Goal: Task Accomplishment & Management: Manage account settings

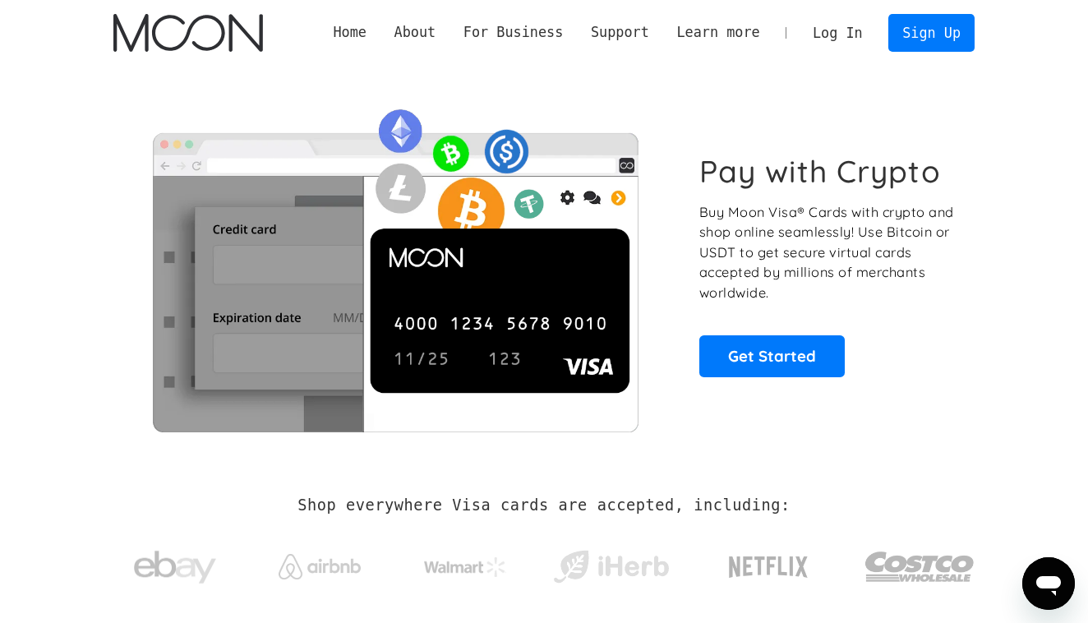
click at [852, 21] on link "Log In" at bounding box center [837, 33] width 77 height 36
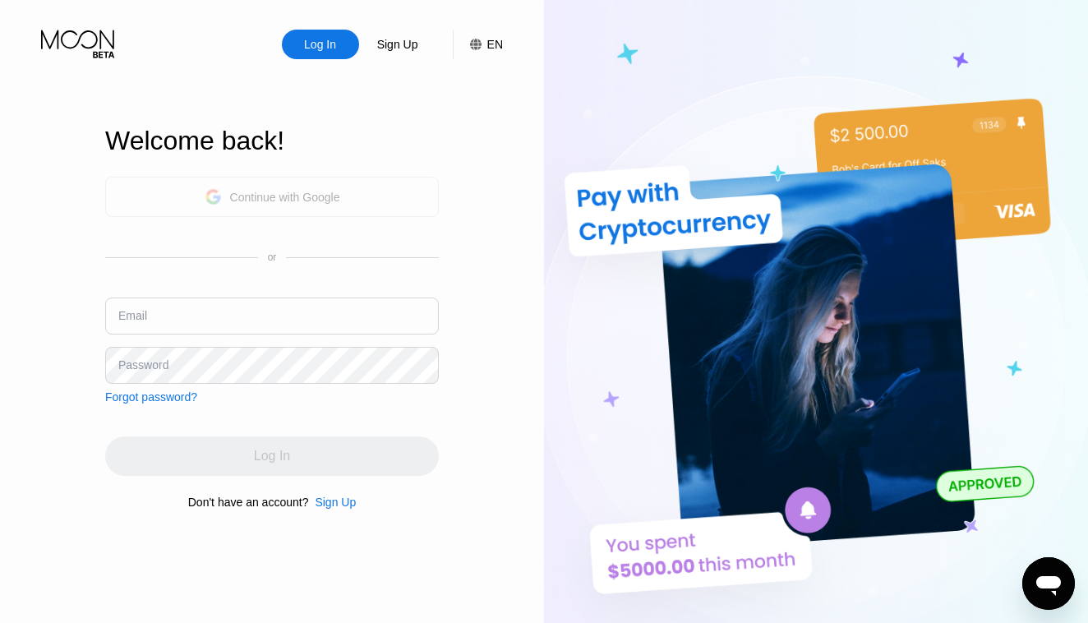
click at [260, 192] on div "Continue with Google" at bounding box center [285, 197] width 110 height 13
